Goal: Navigation & Orientation: Find specific page/section

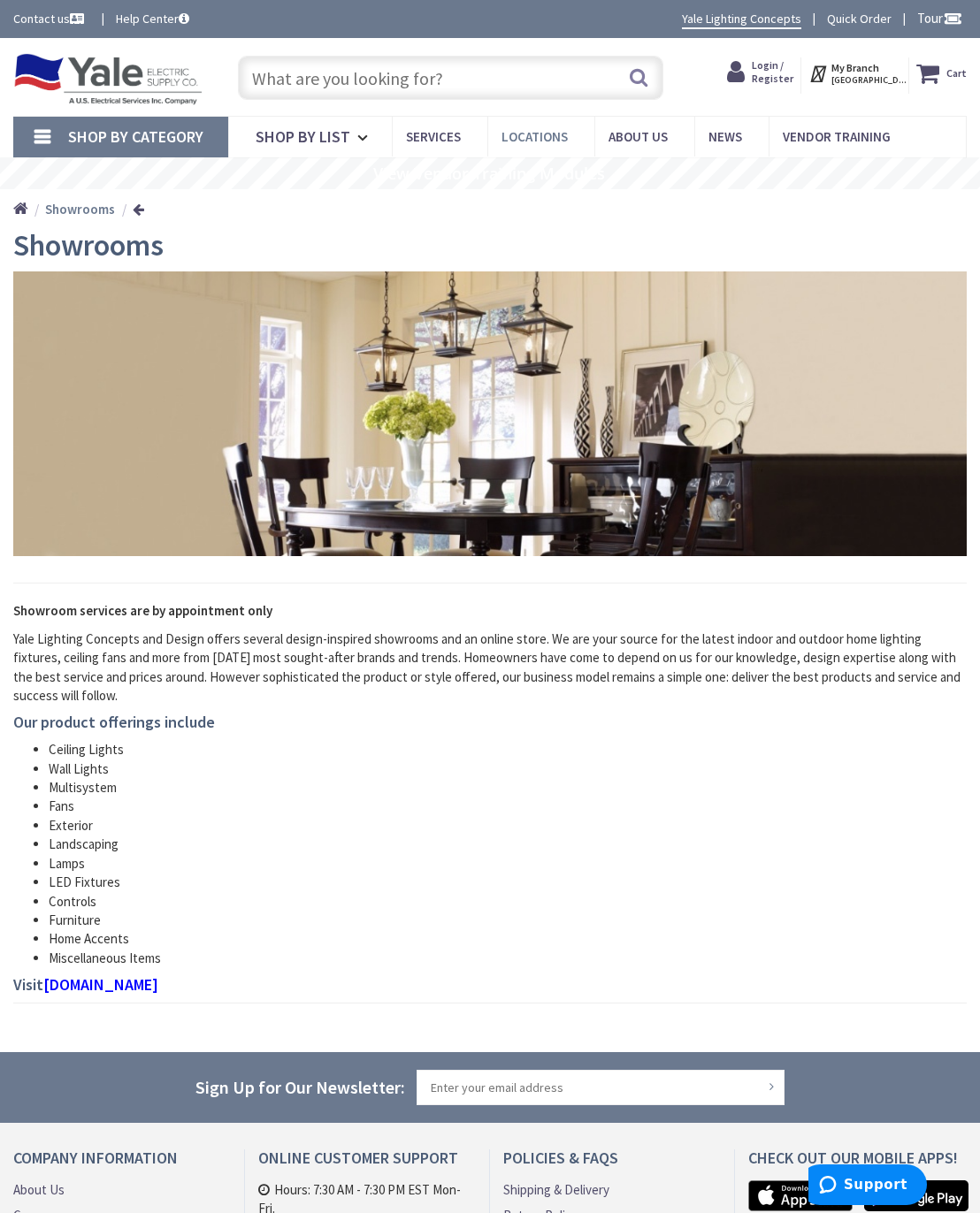
click at [556, 134] on span "Locations" at bounding box center [535, 137] width 67 height 17
click at [542, 136] on span "Locations" at bounding box center [535, 137] width 67 height 17
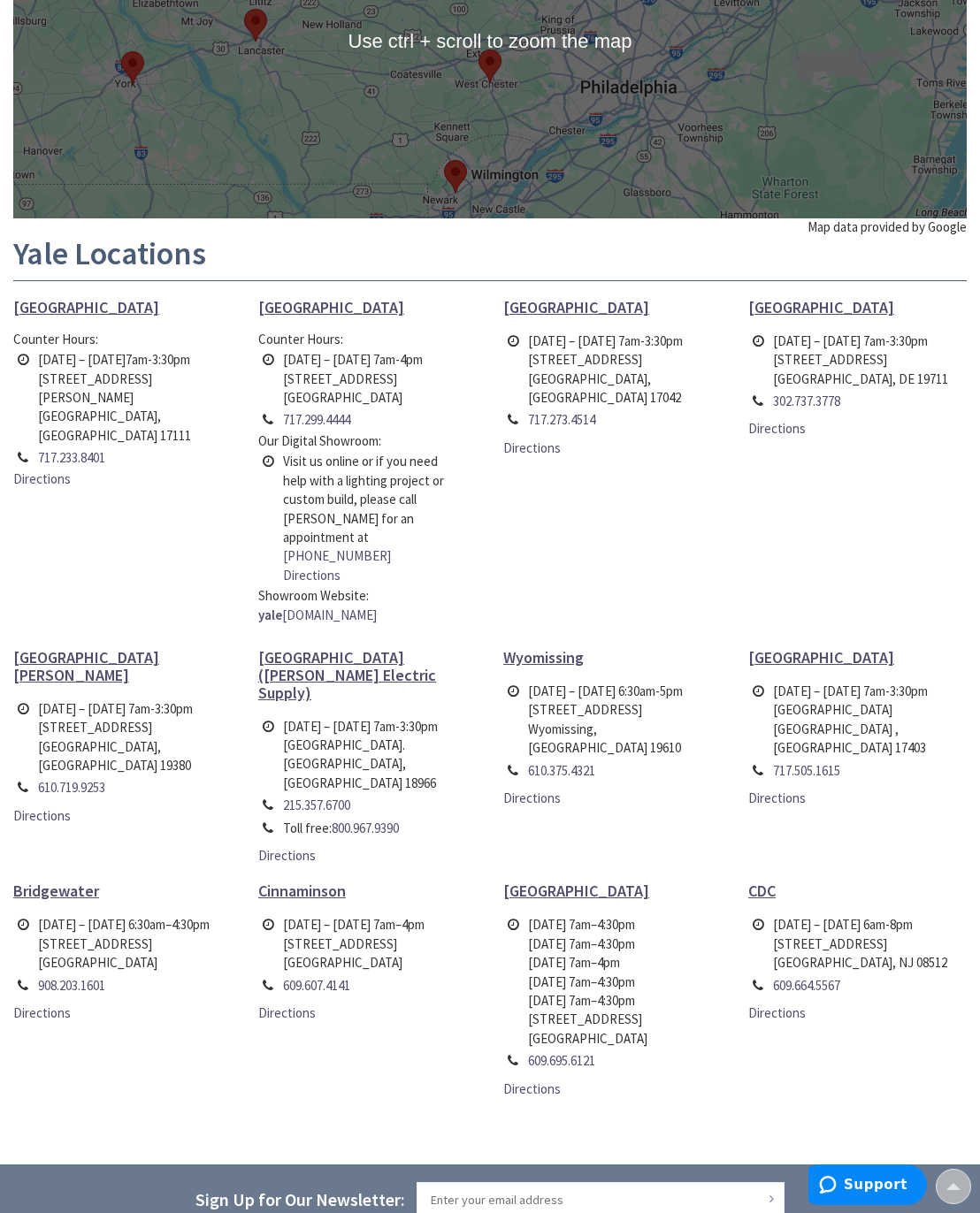
scroll to position [353, 0]
